Goal: Find contact information: Find contact information

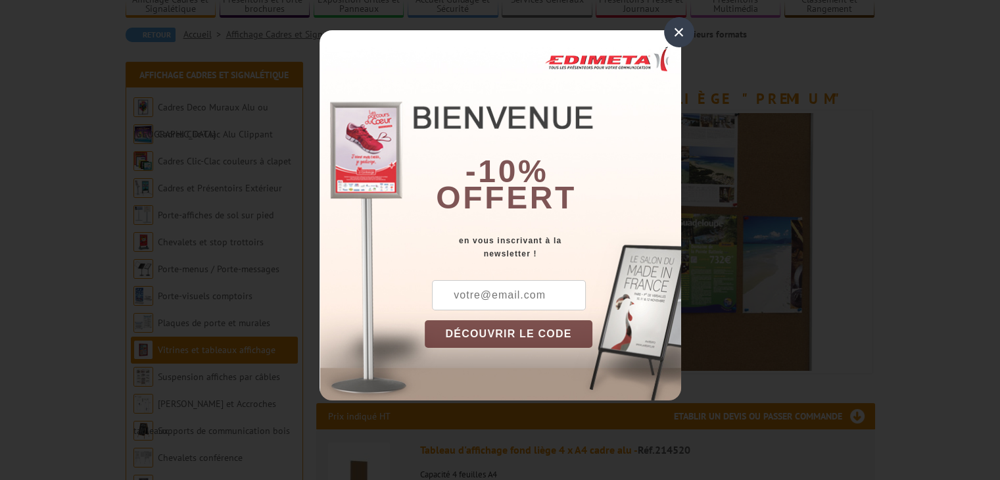
scroll to position [131, 0]
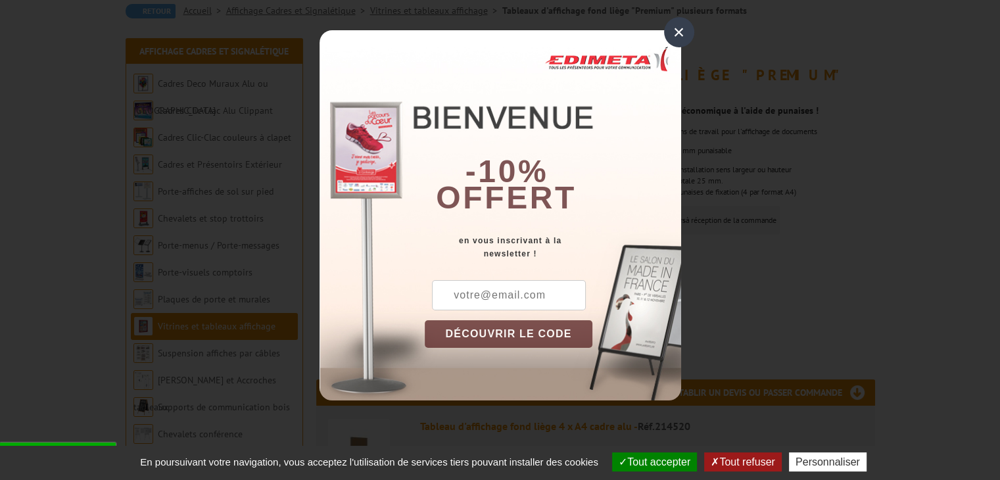
click at [672, 37] on div "×" at bounding box center [679, 32] width 30 height 30
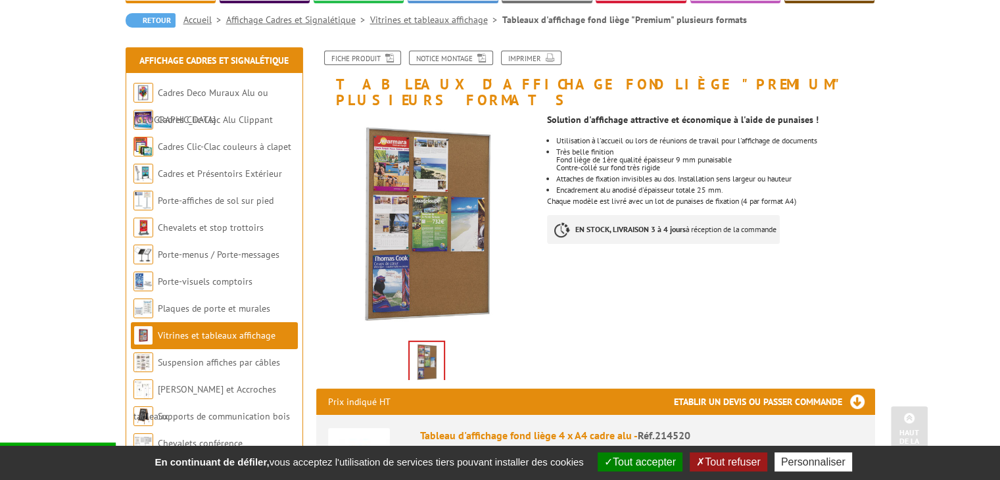
scroll to position [66, 0]
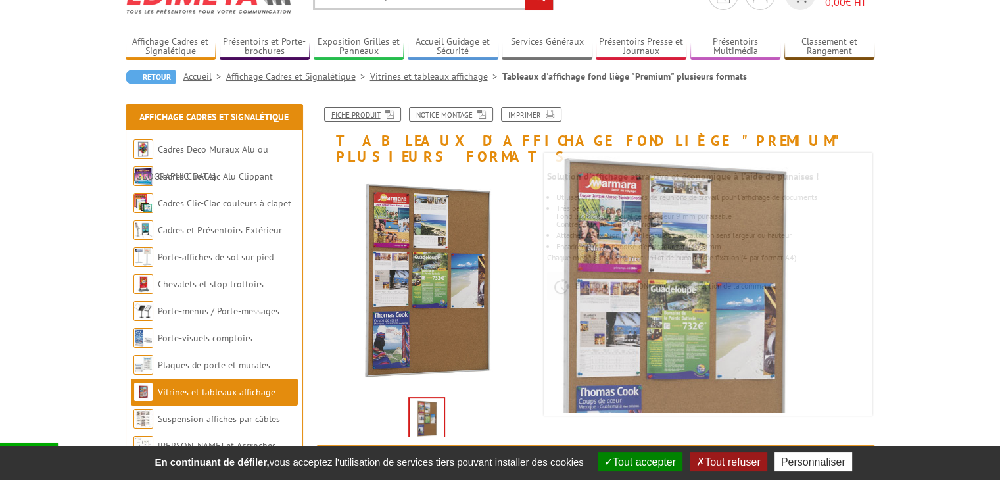
click at [373, 112] on link "Fiche produit" at bounding box center [362, 114] width 77 height 14
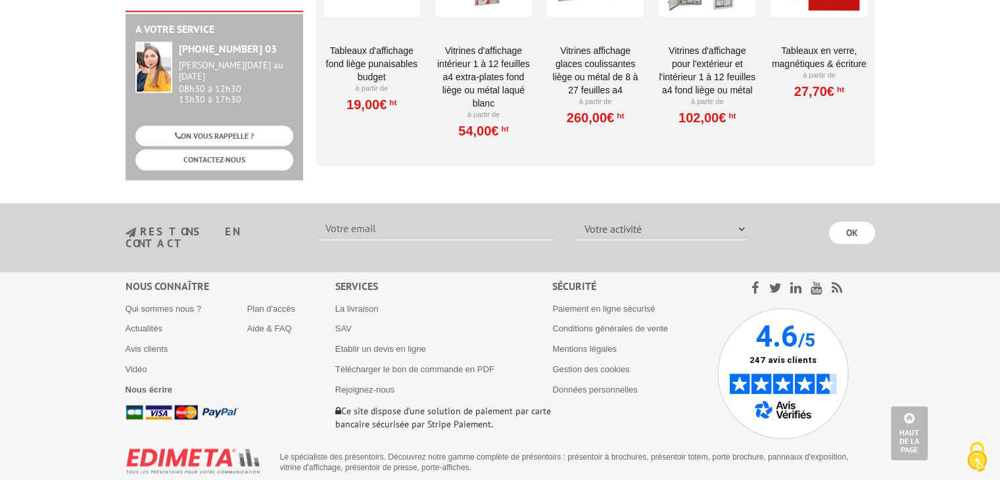
scroll to position [0, 0]
click at [193, 149] on link "CONTACTEZ-NOUS" at bounding box center [214, 159] width 158 height 20
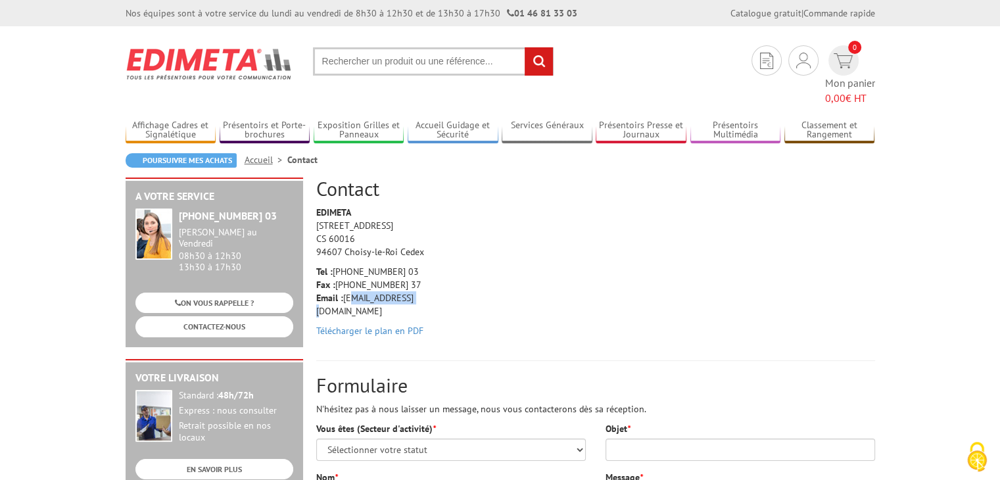
drag, startPoint x: 414, startPoint y: 282, endPoint x: 346, endPoint y: 279, distance: 67.7
click at [346, 279] on p "Tel : [PHONE_NUMBER] 03 Fax : [PHONE_NUMBER] 37 Email : [EMAIL_ADDRESS][DOMAIN_…" at bounding box center [378, 291] width 125 height 53
click at [419, 281] on p "Tel : [PHONE_NUMBER] 03 Fax : [PHONE_NUMBER] 37 Email : [EMAIL_ADDRESS][DOMAIN_…" at bounding box center [378, 291] width 125 height 53
drag, startPoint x: 410, startPoint y: 277, endPoint x: 344, endPoint y: 285, distance: 66.2
click at [344, 285] on p "Tel : [PHONE_NUMBER] 03 Fax : [PHONE_NUMBER] 37 Email : [EMAIL_ADDRESS][DOMAIN_…" at bounding box center [378, 291] width 125 height 53
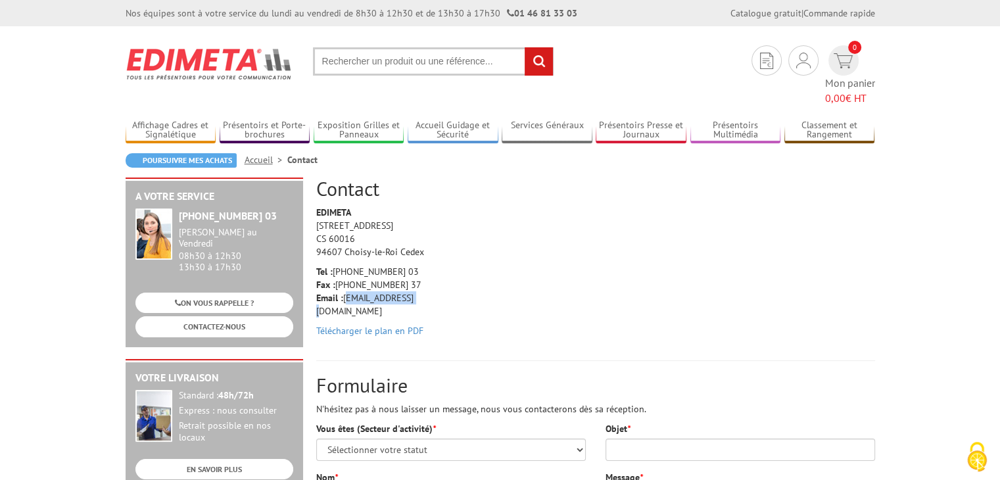
copy p "[EMAIL_ADDRESS][DOMAIN_NAME]"
